Goal: Transaction & Acquisition: Purchase product/service

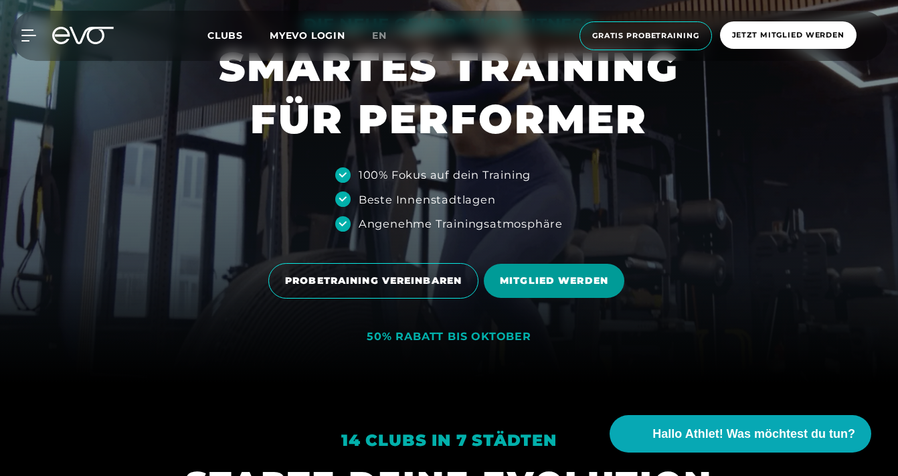
click at [545, 288] on span "MITGLIED WERDEN" at bounding box center [554, 281] width 108 height 14
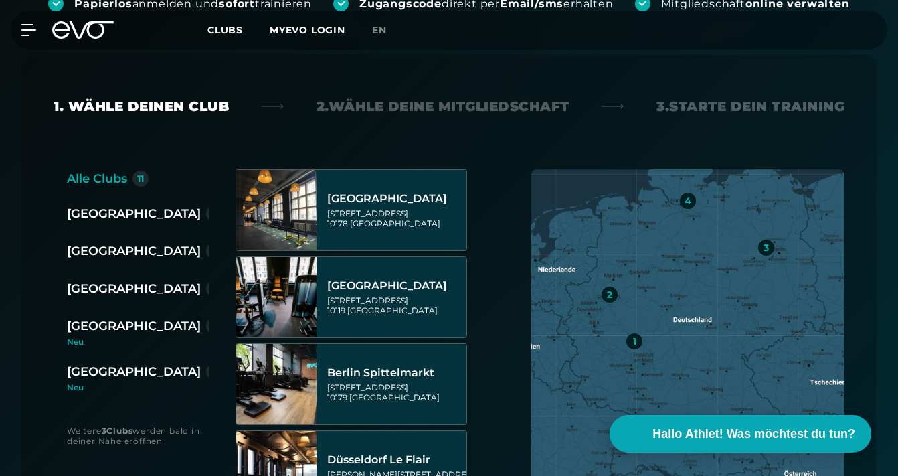
scroll to position [312, 0]
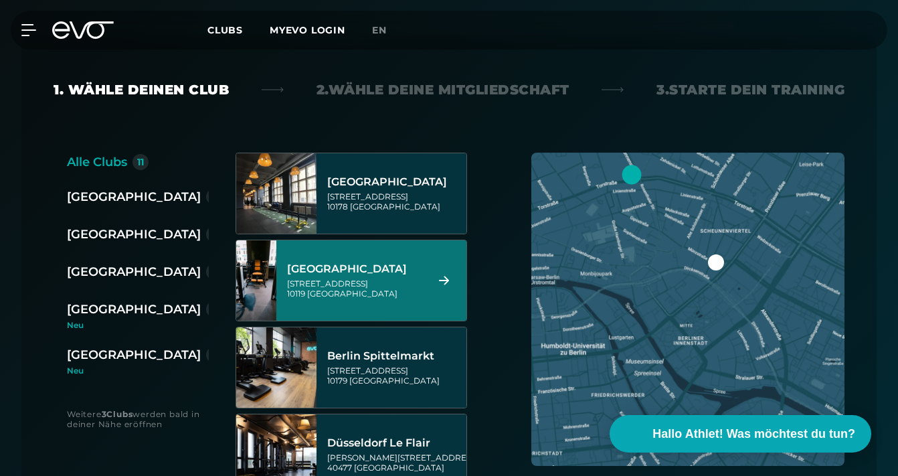
click at [98, 199] on div "[GEOGRAPHIC_DATA]" at bounding box center [134, 196] width 134 height 19
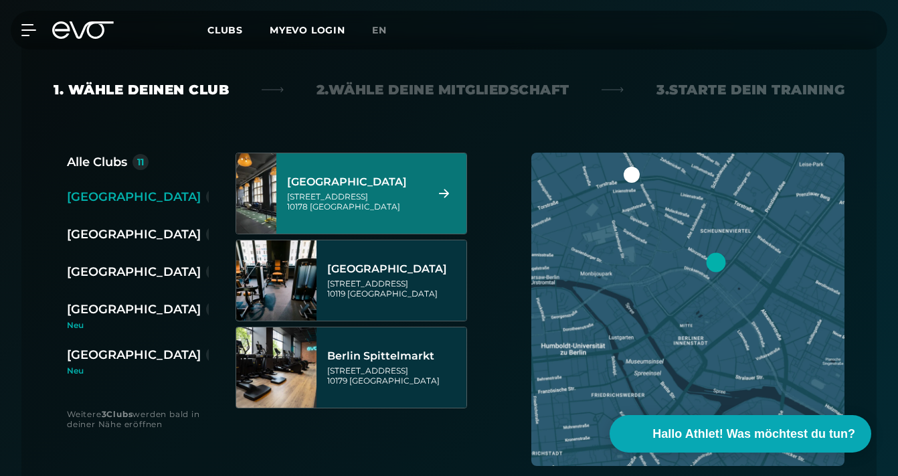
click at [388, 213] on div "[GEOGRAPHIC_DATA][STREET_ADDRESS]" at bounding box center [355, 193] width 137 height 59
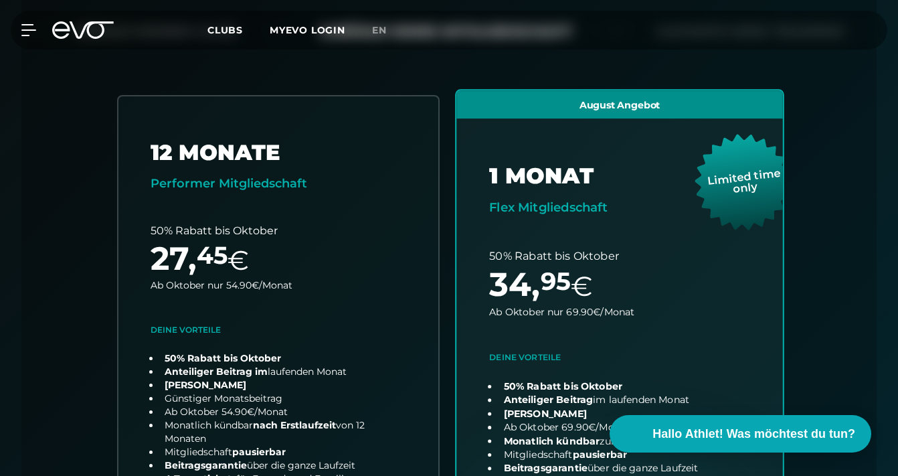
scroll to position [365, 0]
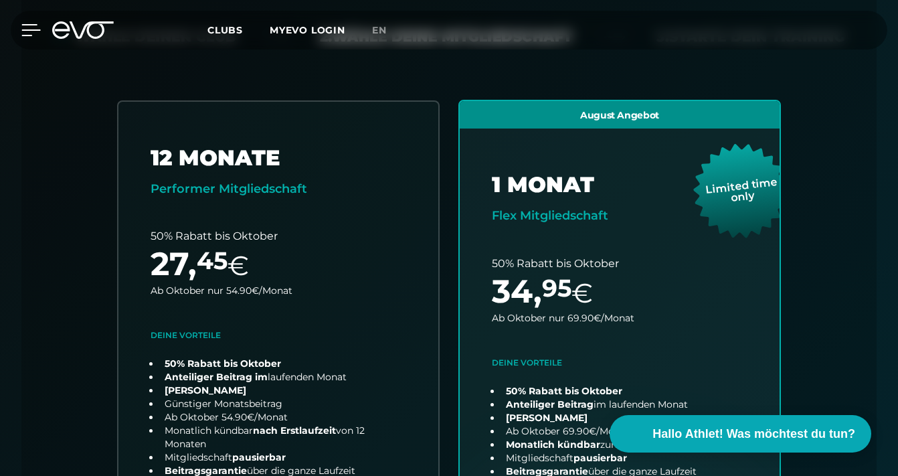
click at [28, 27] on icon at bounding box center [30, 30] width 19 height 12
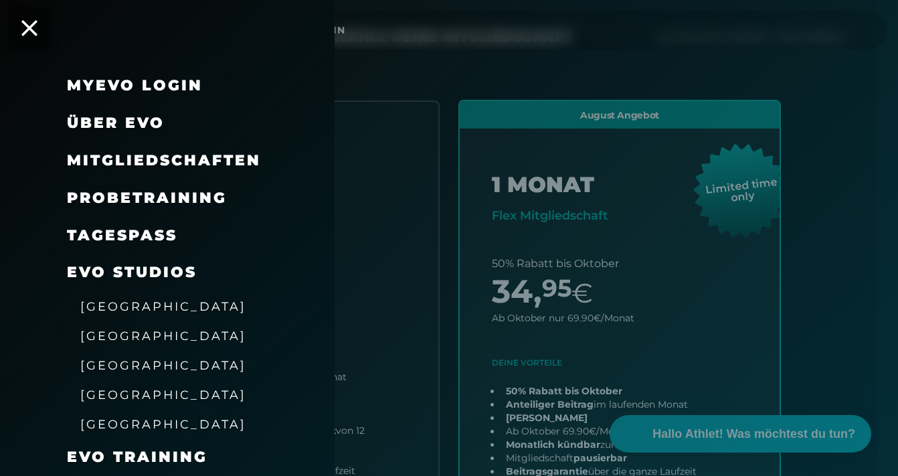
scroll to position [46, 0]
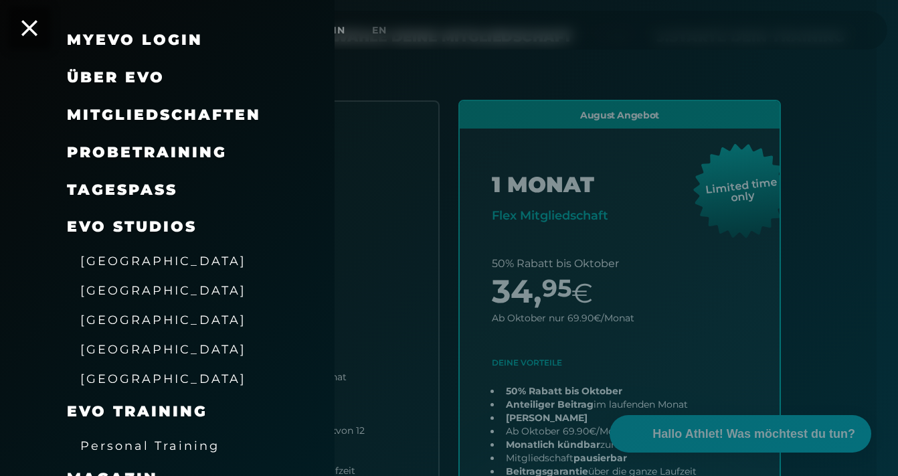
click at [109, 285] on span "[GEOGRAPHIC_DATA]" at bounding box center [163, 290] width 166 height 14
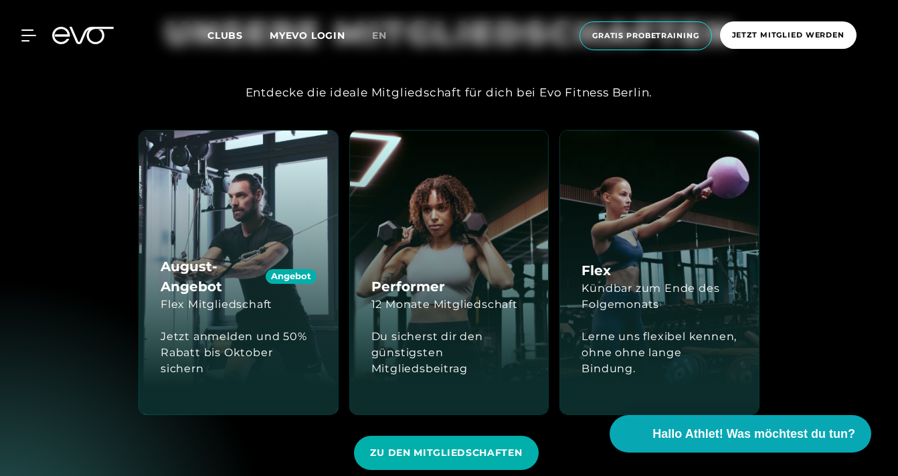
scroll to position [1761, 0]
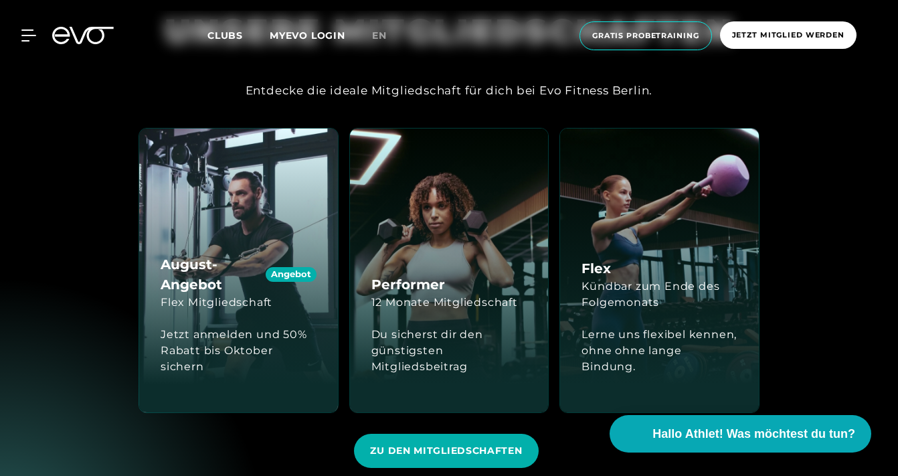
click at [586, 278] on div "Kündbar zum Ende des Folgemonats" at bounding box center [660, 294] width 156 height 32
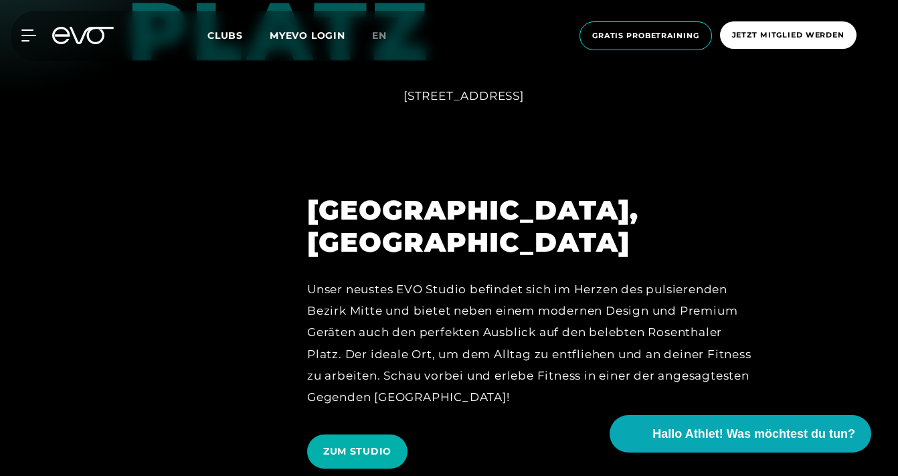
scroll to position [2480, 0]
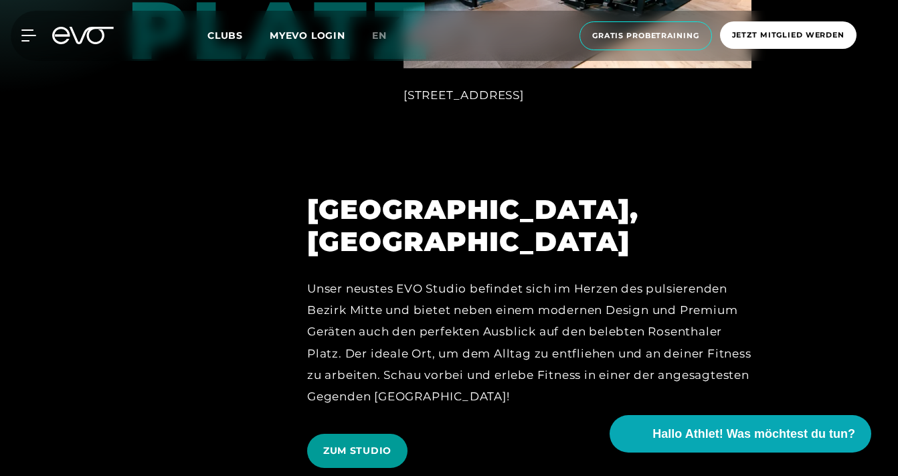
click at [367, 444] on span "ZUM STUDIO" at bounding box center [357, 451] width 68 height 14
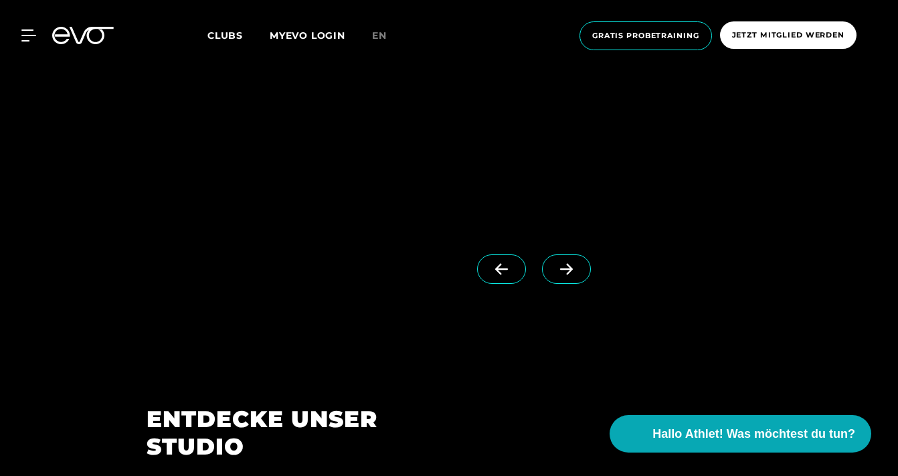
scroll to position [1159, 0]
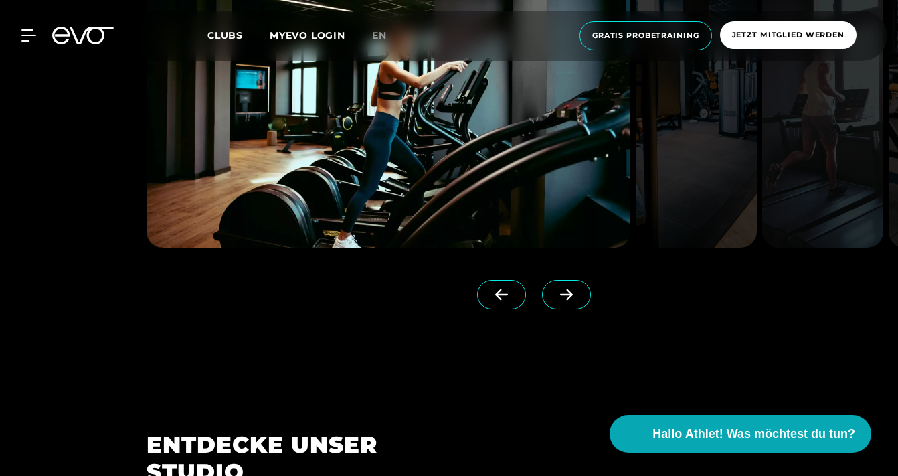
click at [569, 303] on span at bounding box center [566, 294] width 49 height 29
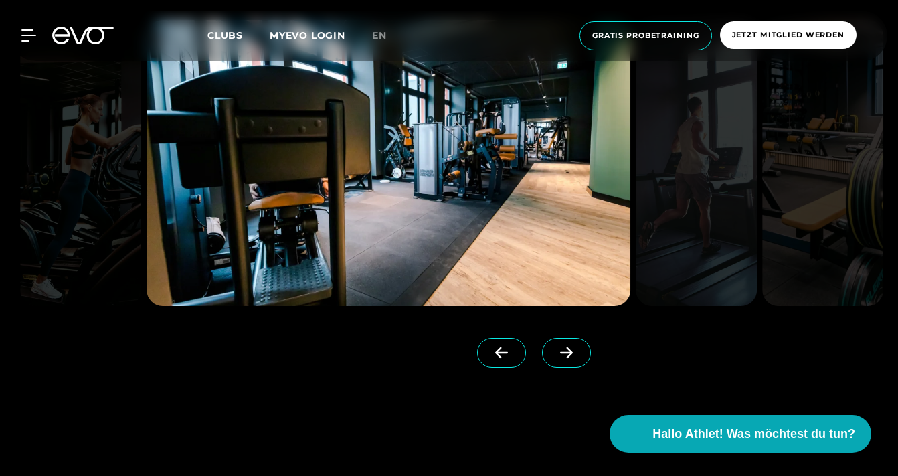
scroll to position [1066, 0]
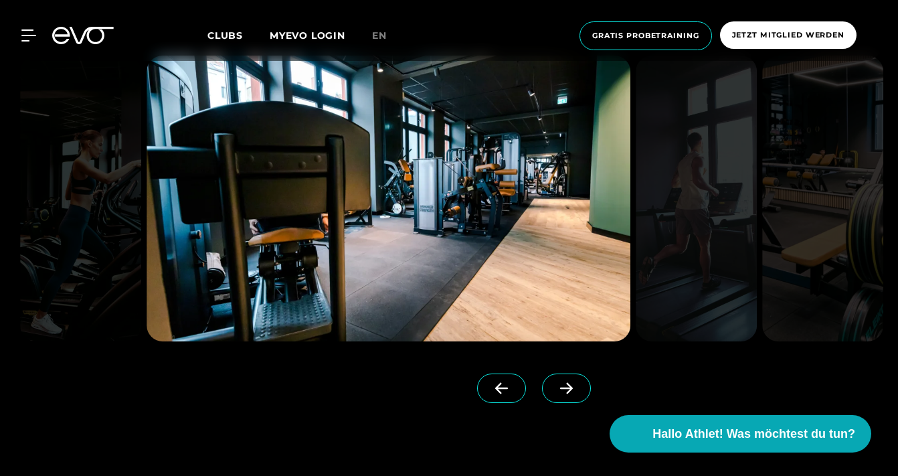
click at [566, 390] on icon at bounding box center [566, 388] width 23 height 12
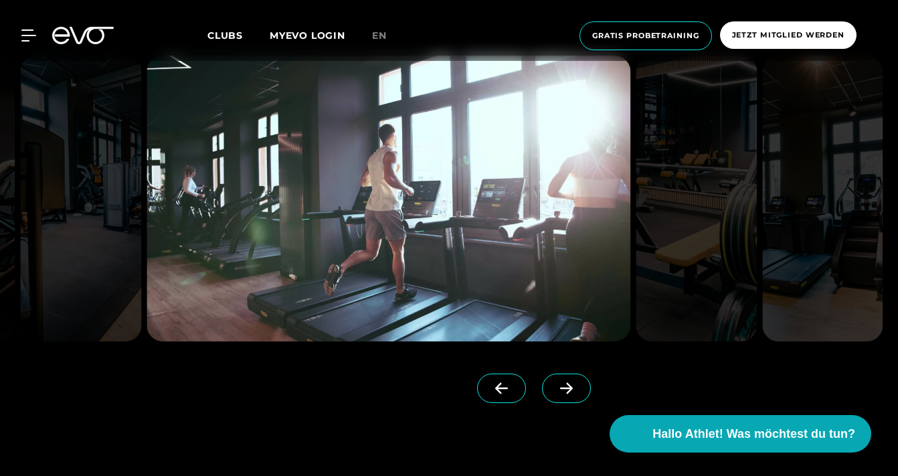
click at [566, 390] on icon at bounding box center [566, 388] width 23 height 12
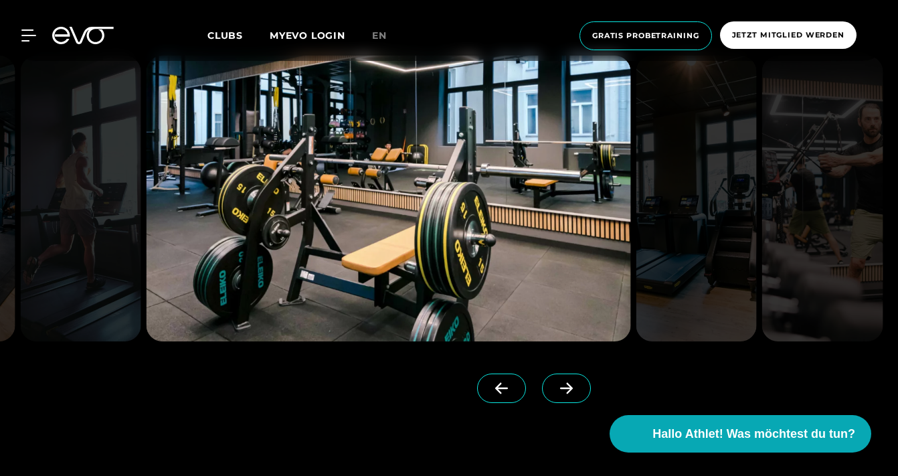
click at [566, 390] on icon at bounding box center [566, 388] width 23 height 12
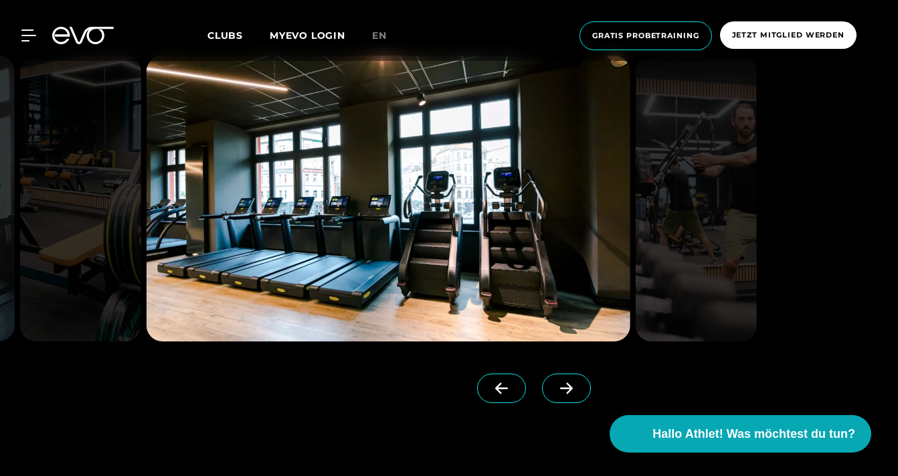
click at [566, 390] on icon at bounding box center [566, 388] width 23 height 12
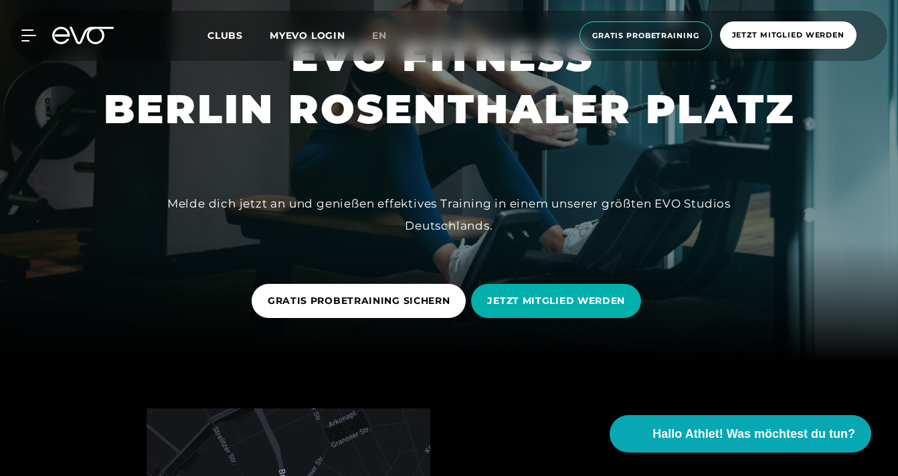
scroll to position [145, 0]
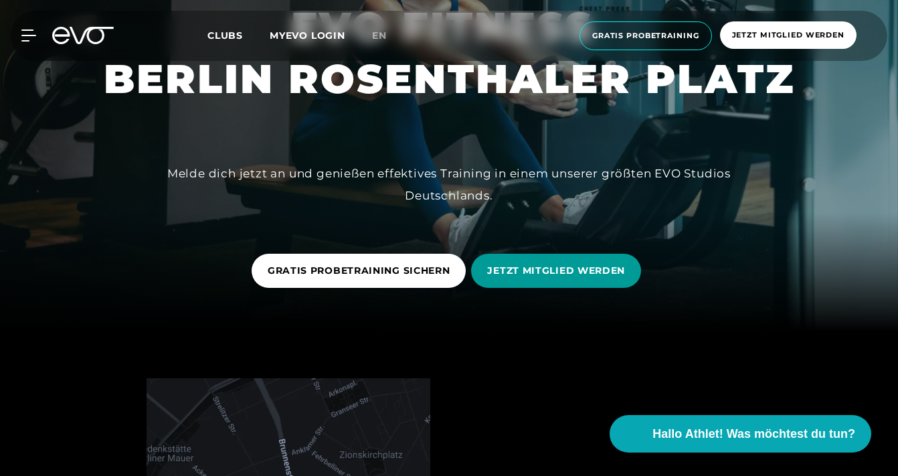
click at [555, 273] on span "JETZT MITGLIED WERDEN" at bounding box center [556, 271] width 138 height 14
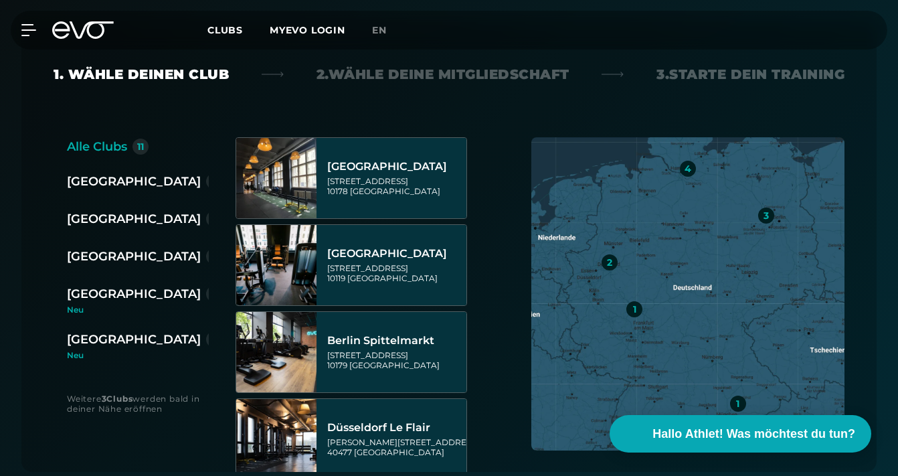
scroll to position [331, 0]
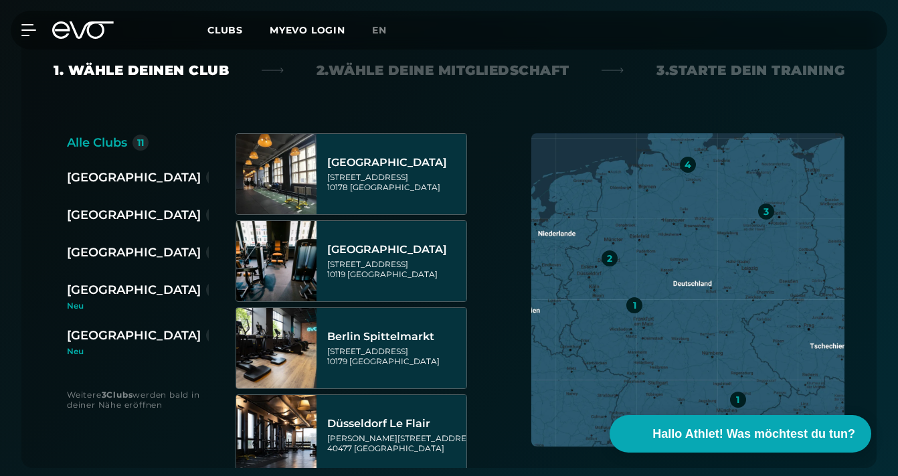
click at [94, 187] on div "Berlin 3" at bounding box center [150, 178] width 166 height 21
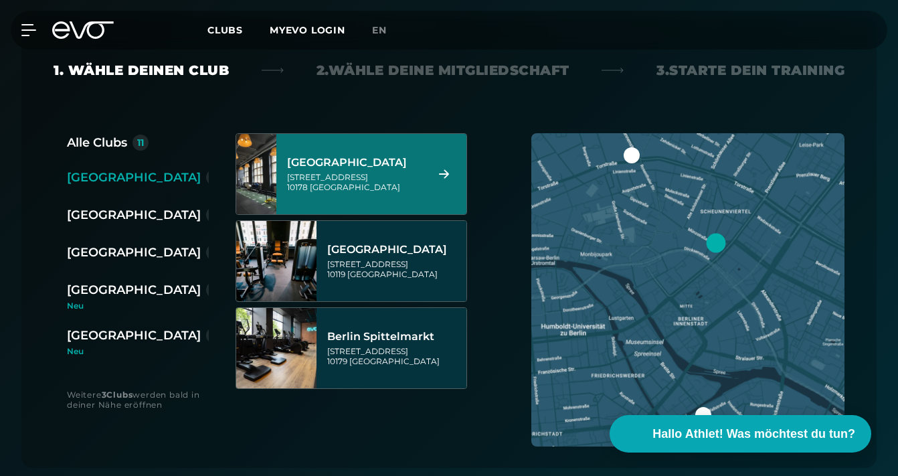
click at [383, 159] on div "[GEOGRAPHIC_DATA]" at bounding box center [355, 162] width 137 height 13
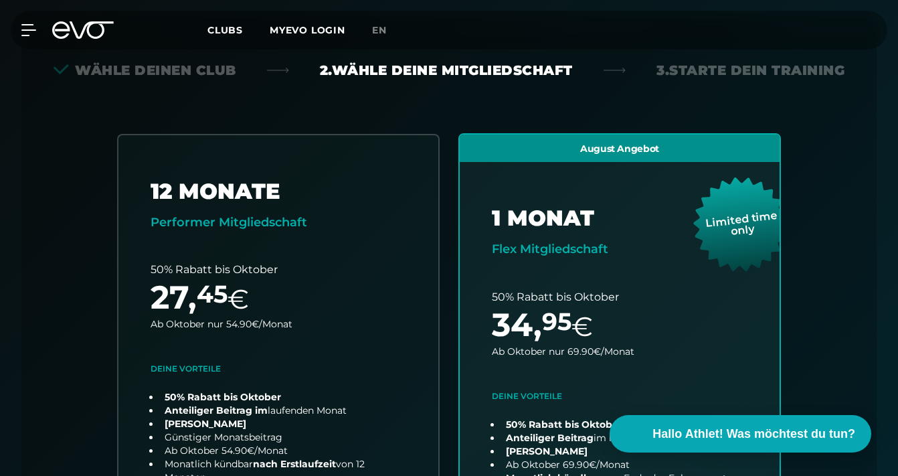
scroll to position [349, 0]
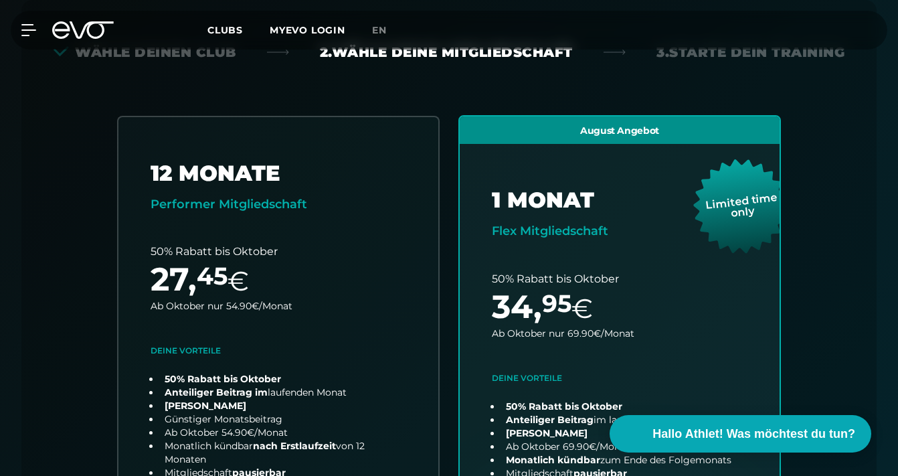
click at [131, 51] on div "MyEVO Login Über EVO Mitgliedschaften Probetraining TAGESPASS EVO Studios [GEOG…" at bounding box center [449, 30] width 898 height 60
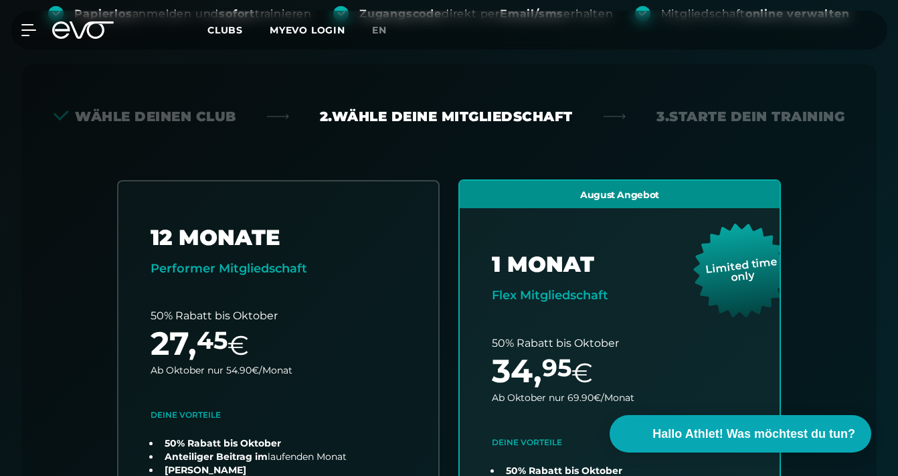
scroll to position [281, 0]
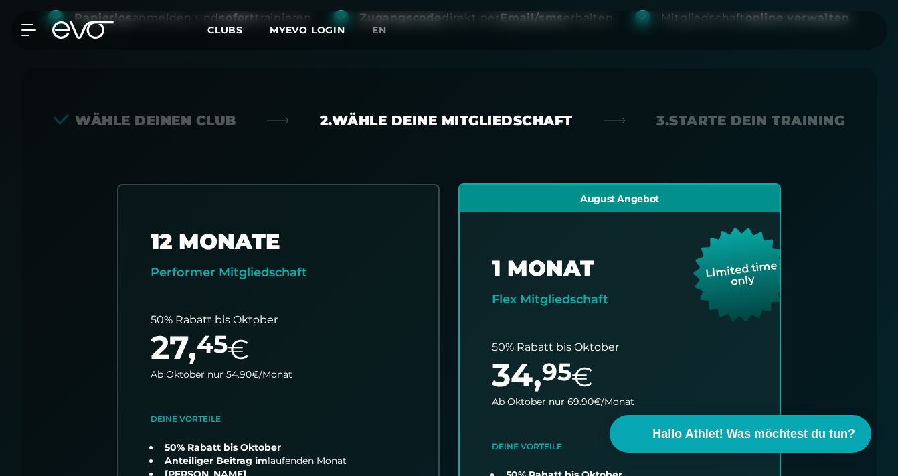
click at [149, 121] on div "Wähle deinen Club" at bounding box center [145, 120] width 183 height 19
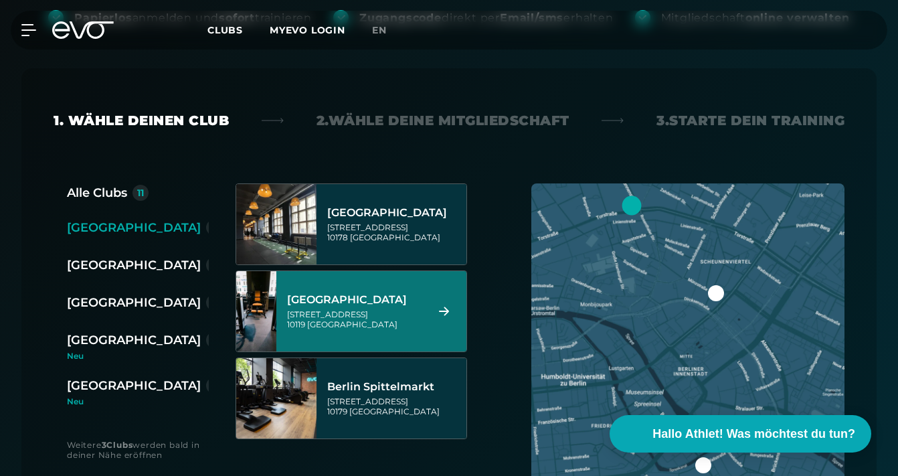
click at [348, 304] on div "[GEOGRAPHIC_DATA]" at bounding box center [355, 299] width 137 height 13
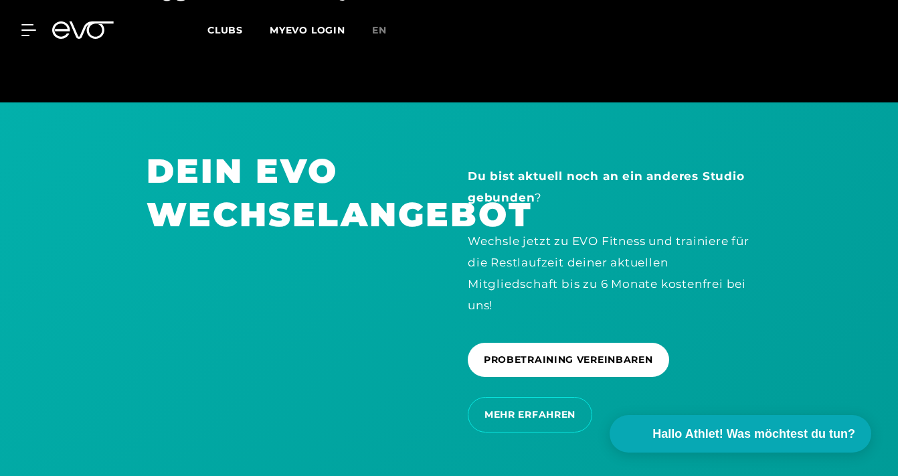
scroll to position [2646, 0]
